Goal: Navigation & Orientation: Find specific page/section

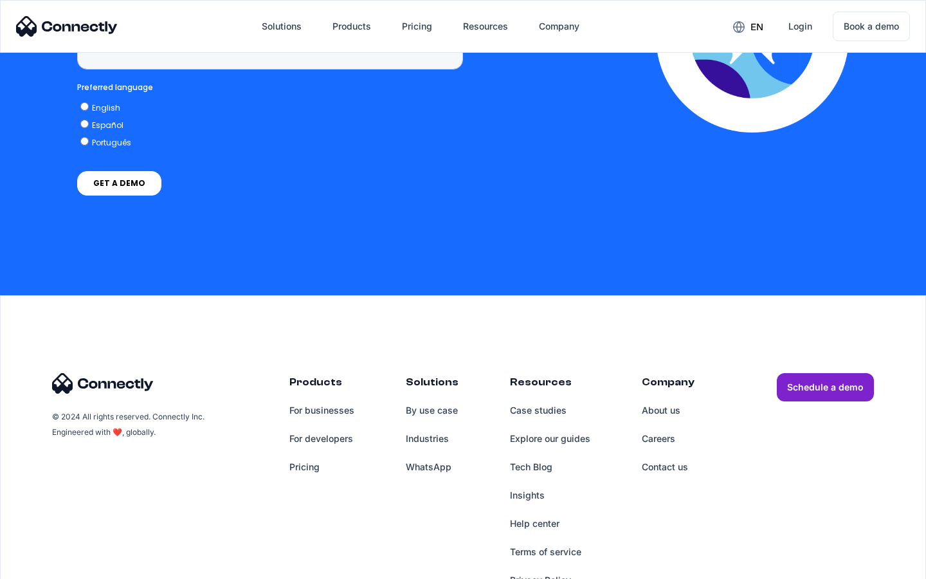
scroll to position [3275, 0]
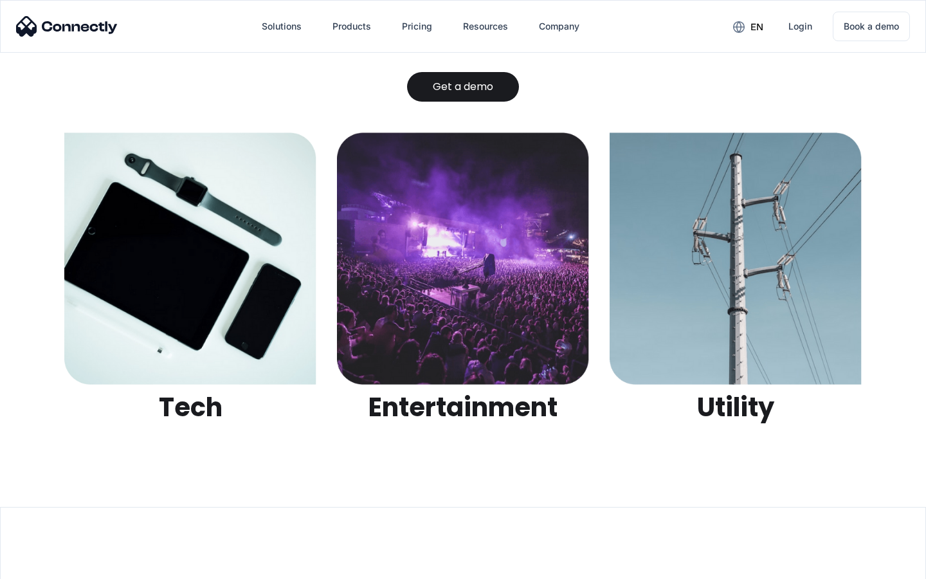
scroll to position [4058, 0]
